Goal: Task Accomplishment & Management: Use online tool/utility

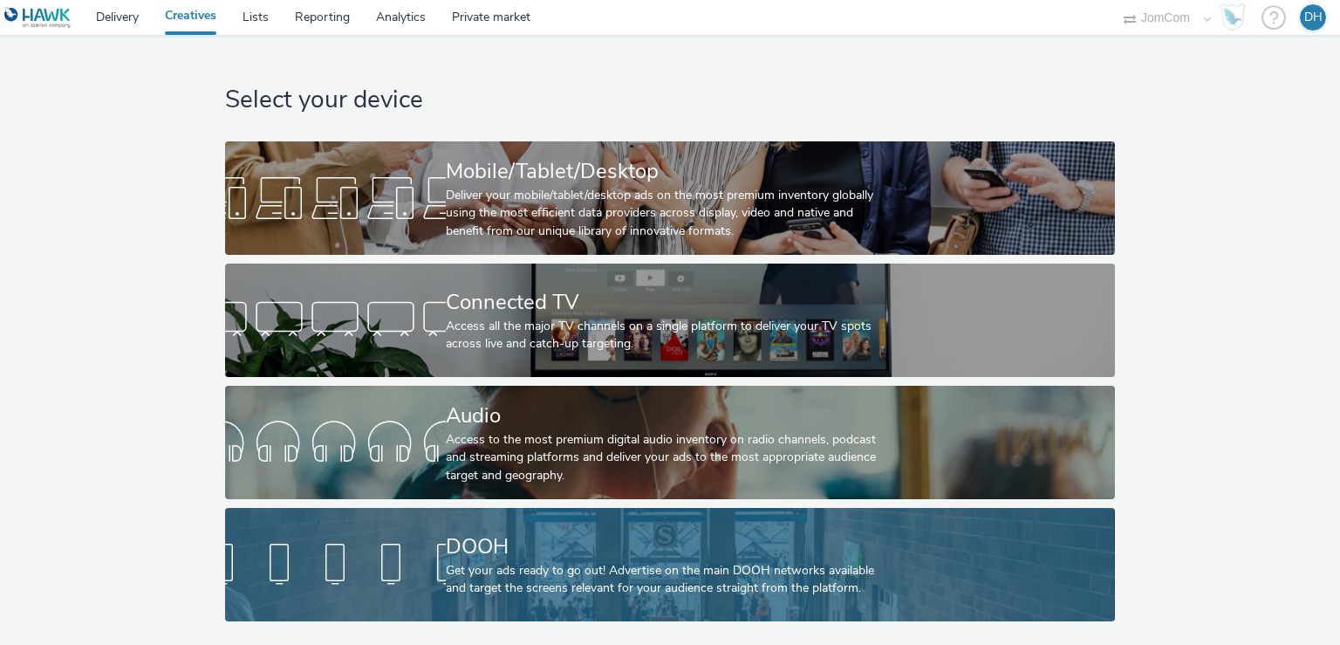
click at [524, 541] on div "DOOH" at bounding box center [667, 546] width 442 height 31
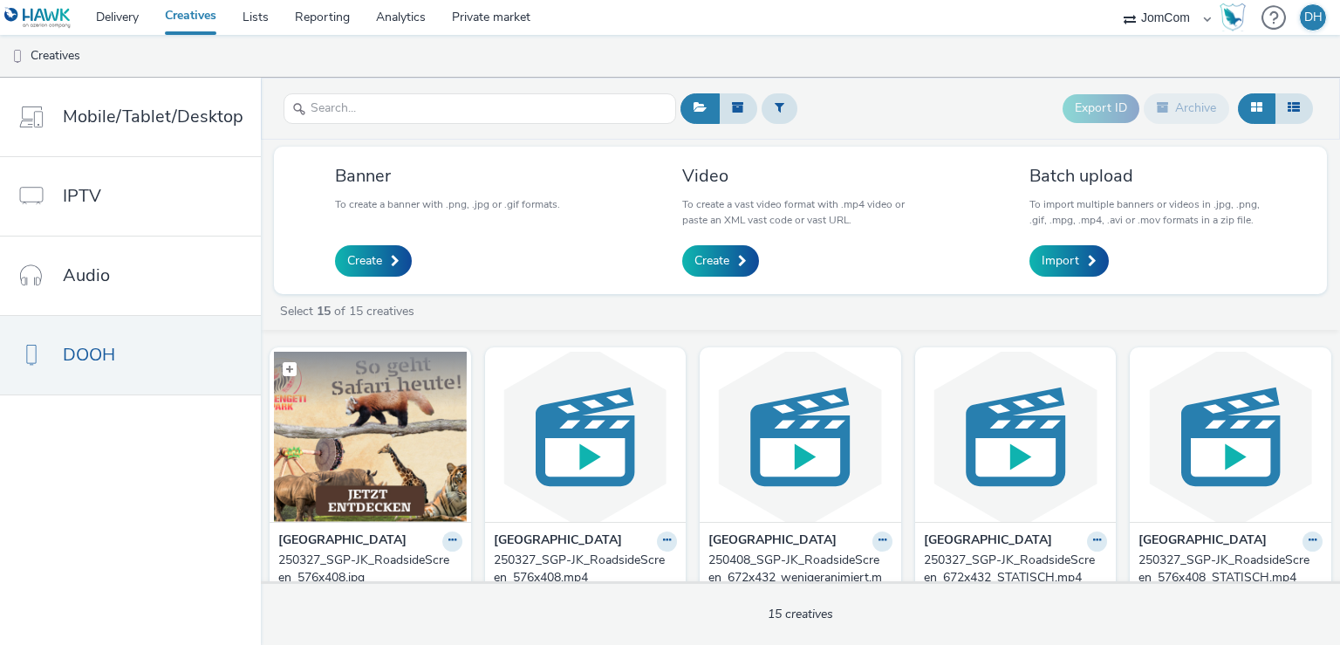
scroll to position [100, 0]
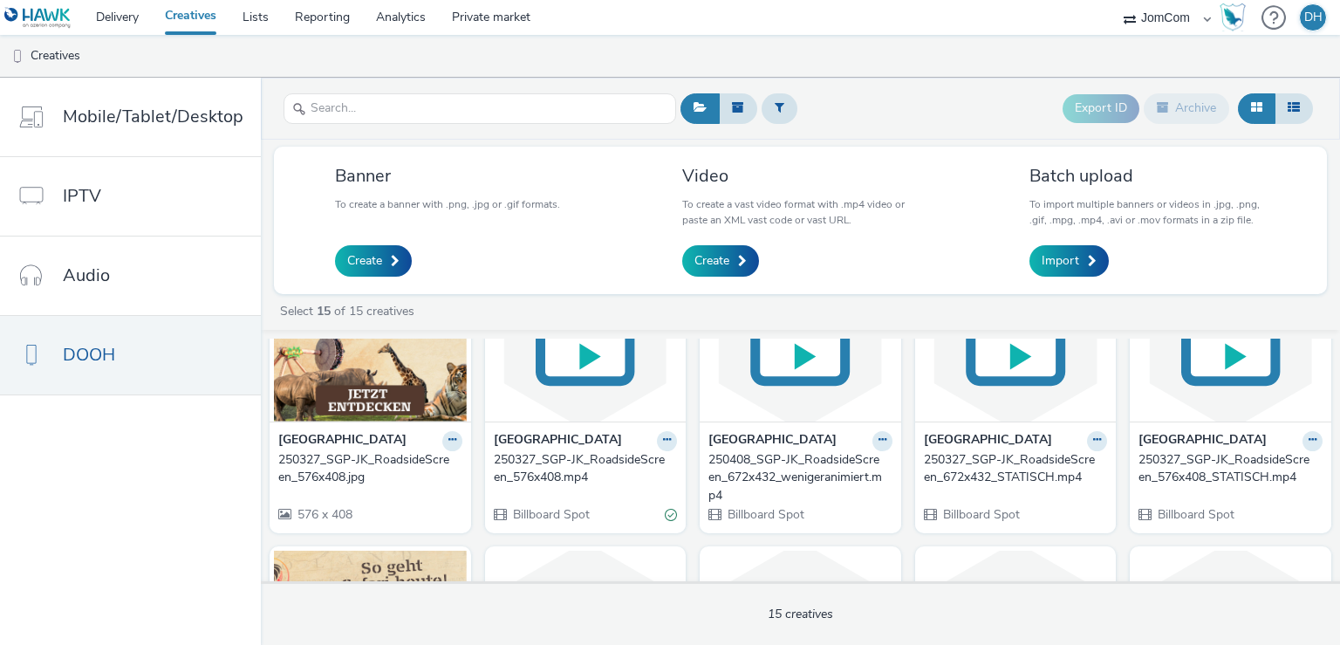
click at [318, 438] on strong "[GEOGRAPHIC_DATA]" at bounding box center [342, 441] width 128 height 20
click at [321, 445] on strong "[GEOGRAPHIC_DATA]" at bounding box center [342, 441] width 128 height 20
click at [358, 474] on div "250327_SGP-JK_RoadsideScreen_576x408.jpg" at bounding box center [366, 469] width 177 height 36
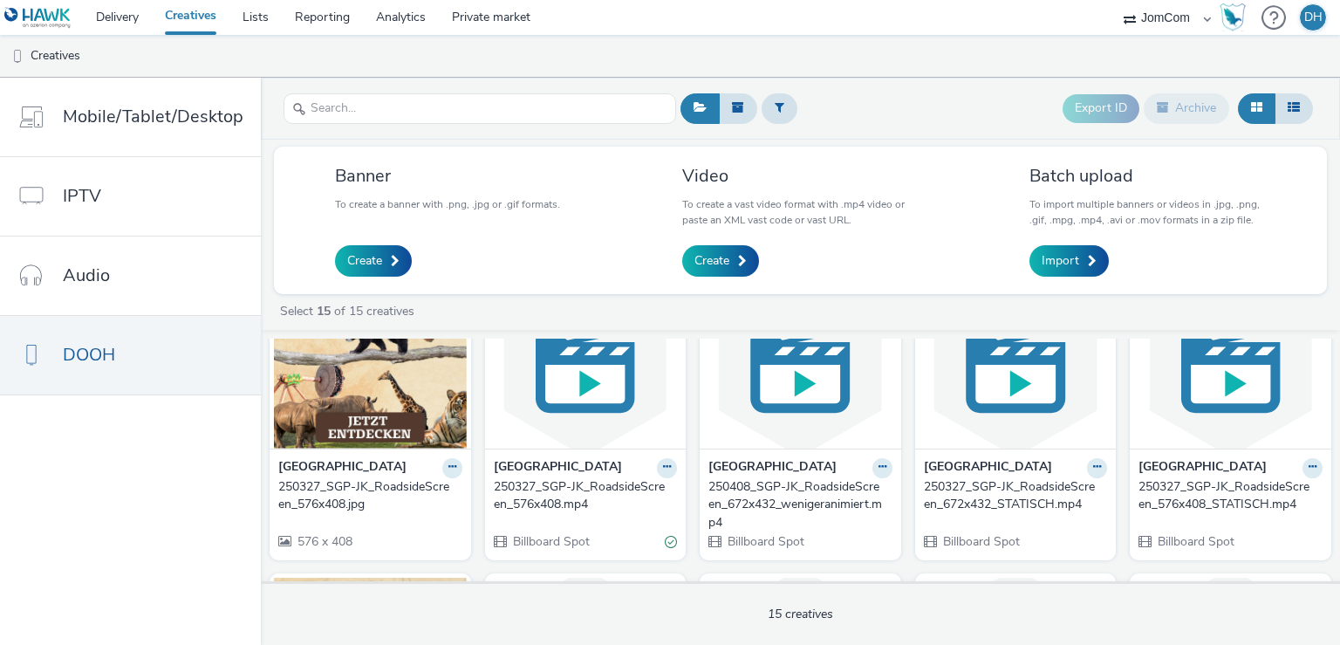
scroll to position [100, 0]
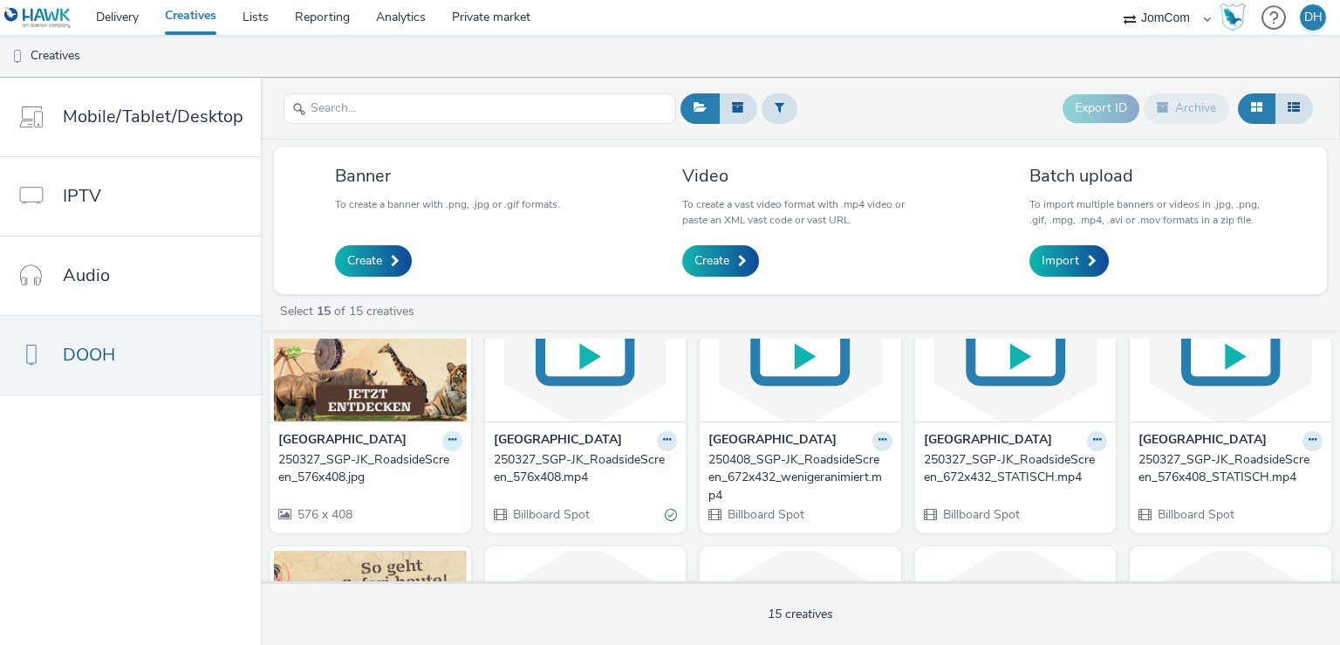
click at [449, 442] on icon at bounding box center [453, 440] width 8 height 10
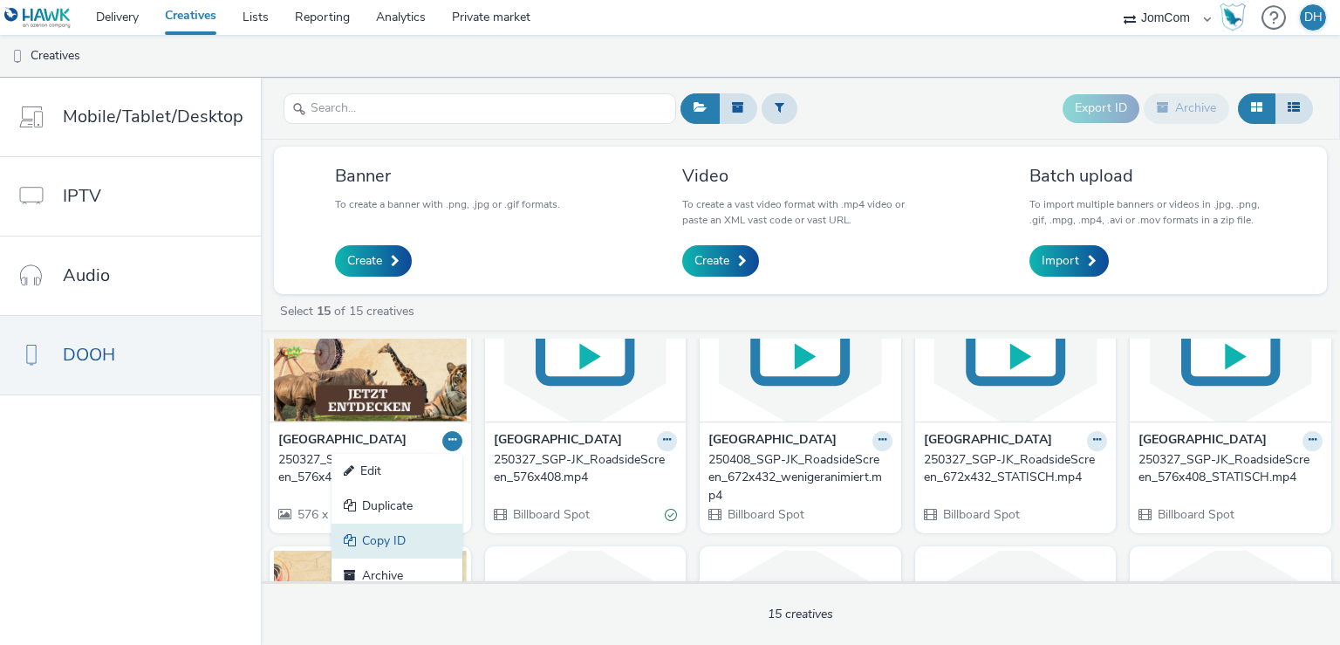
scroll to position [201, 0]
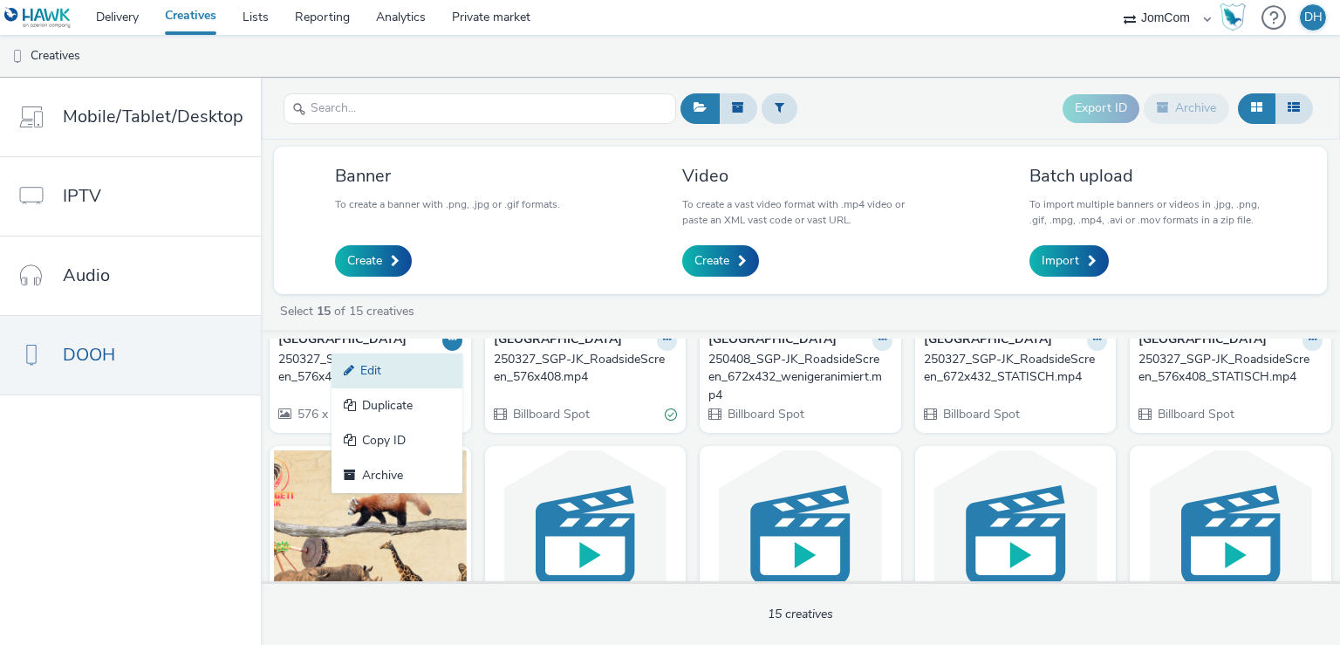
click at [393, 366] on link "Edit" at bounding box center [397, 370] width 131 height 35
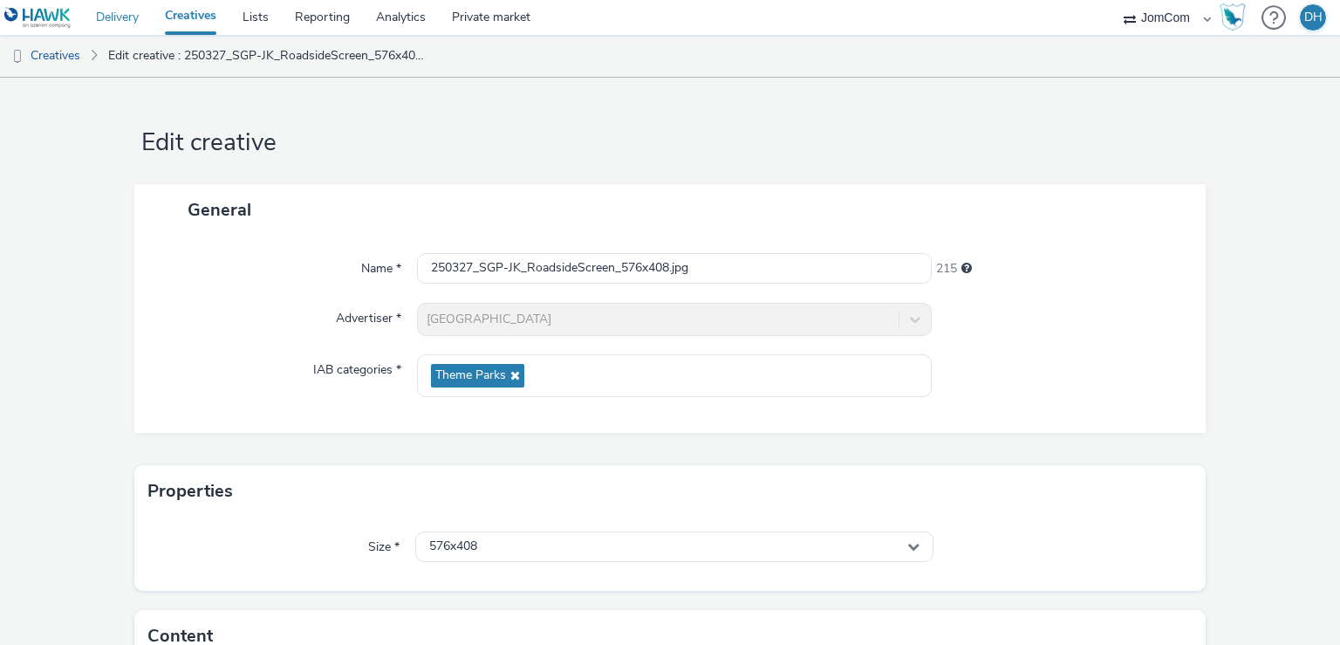
click at [106, 0] on link "Delivery" at bounding box center [117, 17] width 69 height 35
